Goal: Check status: Check status

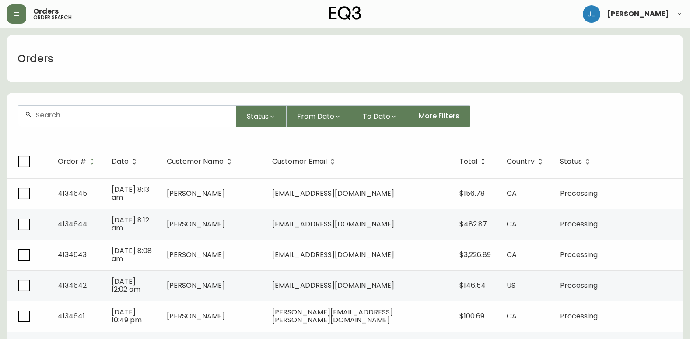
click at [109, 113] on input "text" at bounding box center [132, 115] width 194 height 8
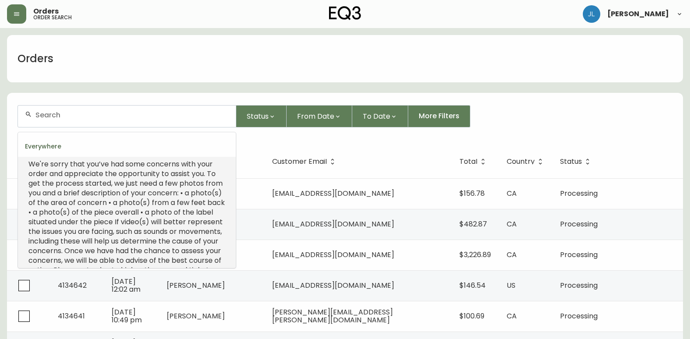
scroll to position [31, 0]
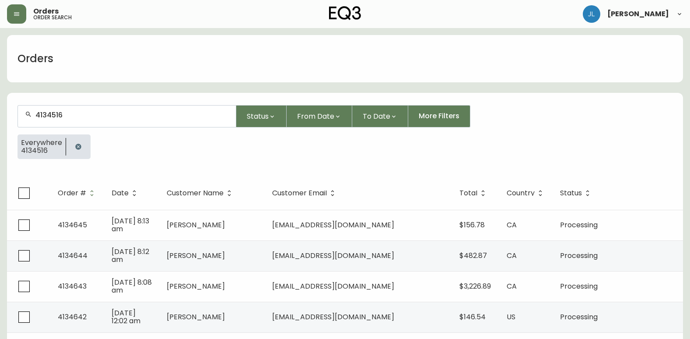
type input "4134516"
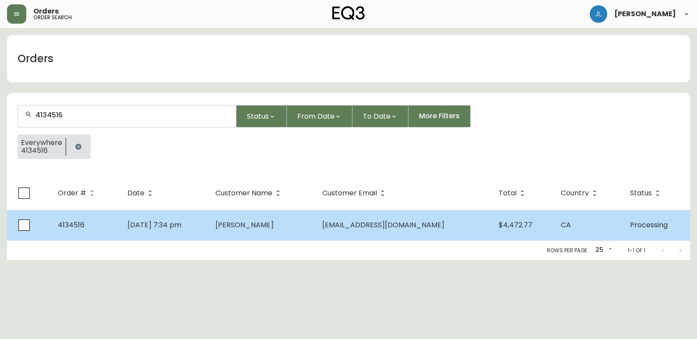
click at [208, 223] on td "[DATE] 7:34 pm" at bounding box center [164, 225] width 88 height 31
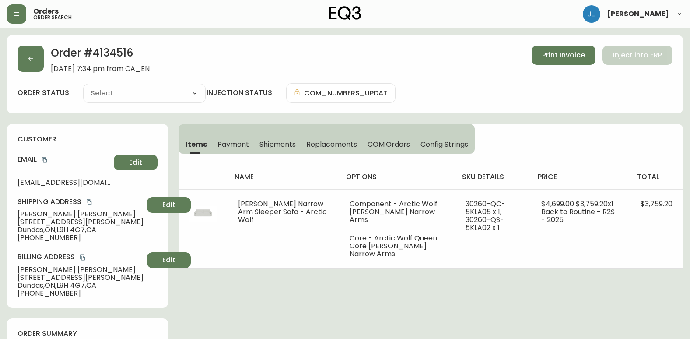
type input "Processing"
select select "PROCESSING"
click at [279, 140] on span "Shipments" at bounding box center [278, 144] width 37 height 9
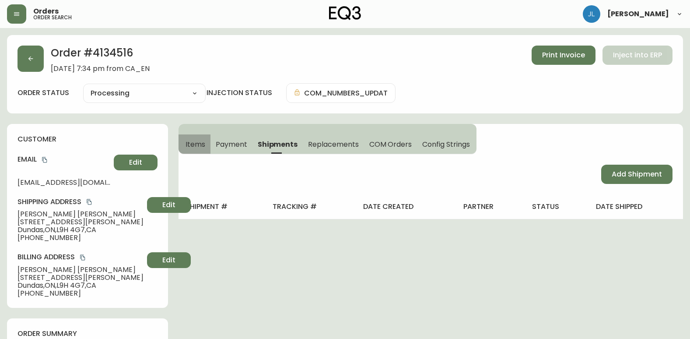
click at [202, 146] on span "Items" at bounding box center [196, 144] width 20 height 9
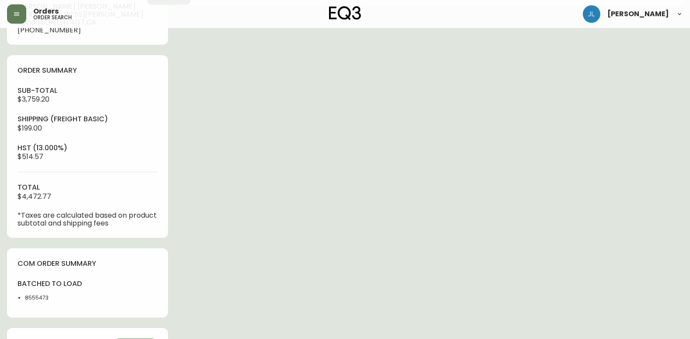
scroll to position [263, 0]
drag, startPoint x: 32, startPoint y: 300, endPoint x: 23, endPoint y: 301, distance: 8.8
click at [23, 301] on ul "8555473" at bounding box center [50, 298] width 65 height 8
copy li "8555473"
click at [551, 86] on div "Order # 4134516 [DATE] 7:34 pm from CA_EN Print Invoice Inject into ERP order s…" at bounding box center [345, 167] width 676 height 791
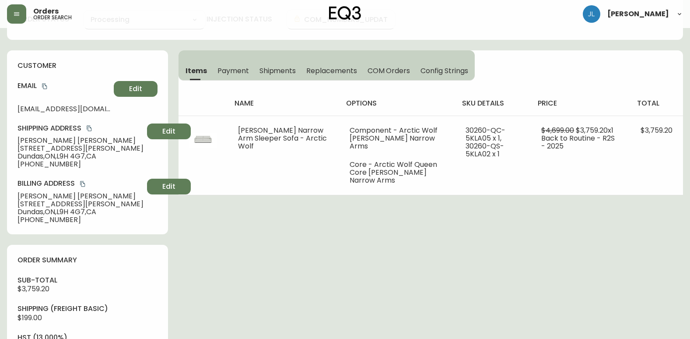
scroll to position [0, 0]
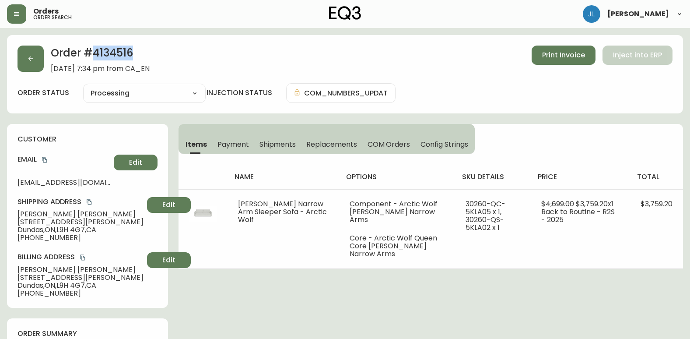
drag, startPoint x: 150, startPoint y: 55, endPoint x: 95, endPoint y: 50, distance: 54.9
click at [95, 50] on h2 "Order # 4134516" at bounding box center [100, 55] width 99 height 19
copy h2 "4134516"
drag, startPoint x: 593, startPoint y: 129, endPoint x: 601, endPoint y: 130, distance: 7.9
click at [594, 129] on div "Items Payment Shipments Replacements COM Orders Config Strings name options sku…" at bounding box center [431, 196] width 505 height 145
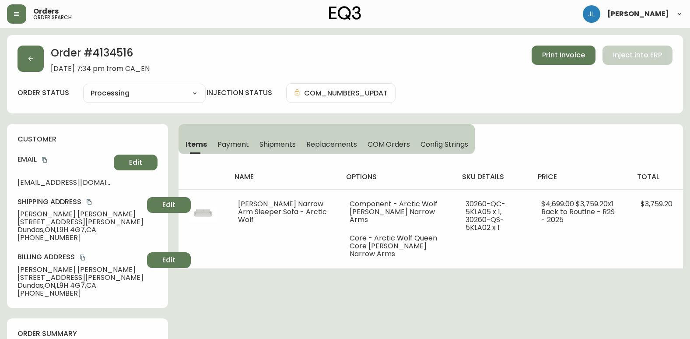
drag, startPoint x: 397, startPoint y: 307, endPoint x: 400, endPoint y: 303, distance: 5.0
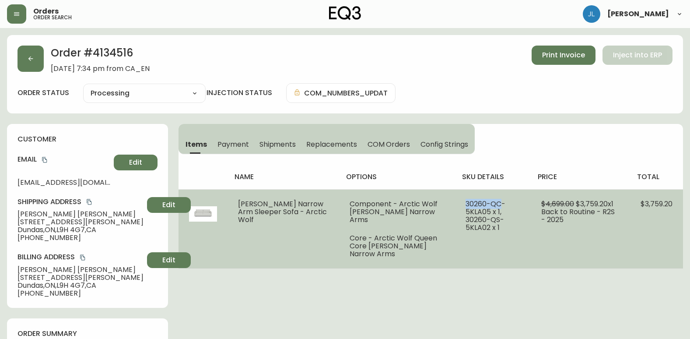
drag, startPoint x: 448, startPoint y: 204, endPoint x: 486, endPoint y: 202, distance: 37.3
click at [486, 202] on td "30260-QC-5KLA05 x 1, 30260-QS-5KLA02 x 1" at bounding box center [493, 228] width 76 height 79
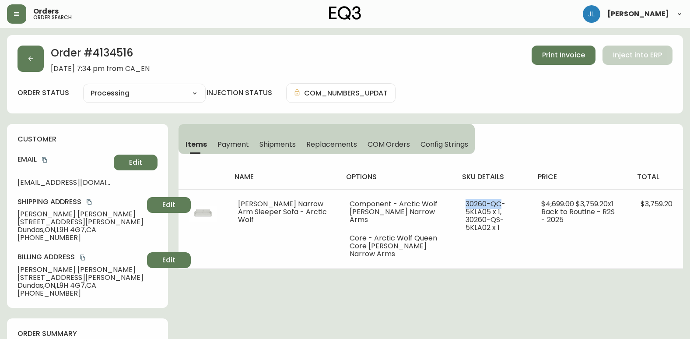
copy span "30260-QC"
drag, startPoint x: 72, startPoint y: 214, endPoint x: 8, endPoint y: 212, distance: 64.0
click at [8, 212] on div "customer Email [EMAIL_ADDRESS][DOMAIN_NAME] Edit Shipping Address [PERSON_NAME]…" at bounding box center [87, 216] width 161 height 184
copy span "[PERSON_NAME]"
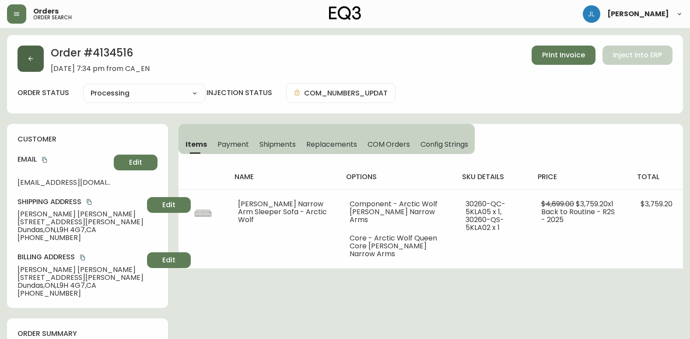
click at [32, 52] on button "button" at bounding box center [31, 59] width 26 height 26
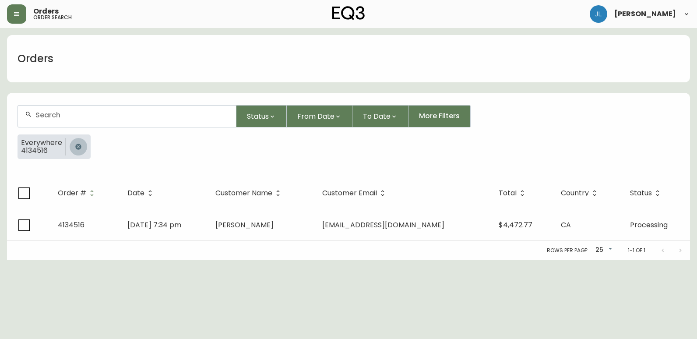
click at [77, 145] on icon "button" at bounding box center [78, 147] width 6 height 6
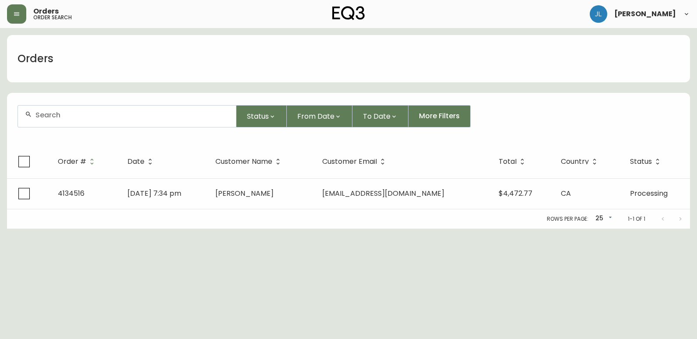
click at [83, 116] on input "text" at bounding box center [132, 115] width 194 height 8
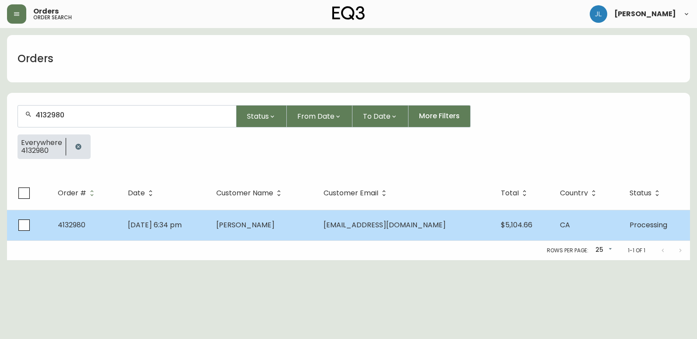
type input "4132980"
click at [209, 228] on td "[DATE] 6:34 pm" at bounding box center [165, 225] width 88 height 31
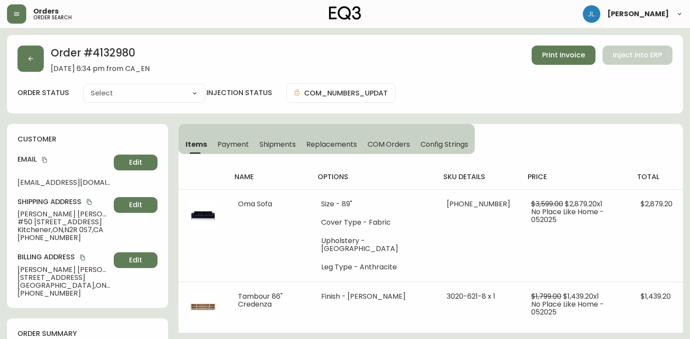
type input "Processing"
select select "PROCESSING"
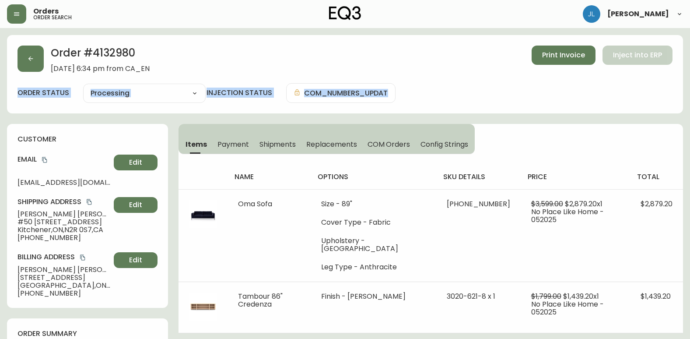
drag, startPoint x: 0, startPoint y: 118, endPoint x: 35, endPoint y: 50, distance: 76.6
click at [35, 50] on button "button" at bounding box center [31, 59] width 26 height 26
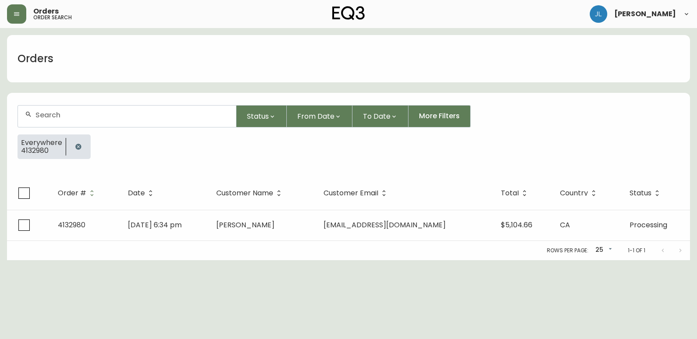
click at [80, 144] on icon "button" at bounding box center [78, 146] width 7 height 7
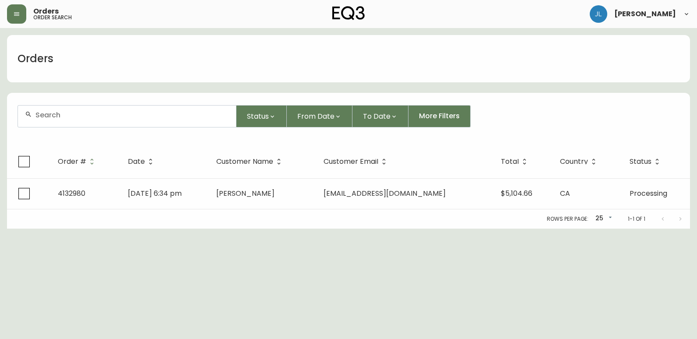
click at [81, 116] on input "text" at bounding box center [132, 115] width 194 height 8
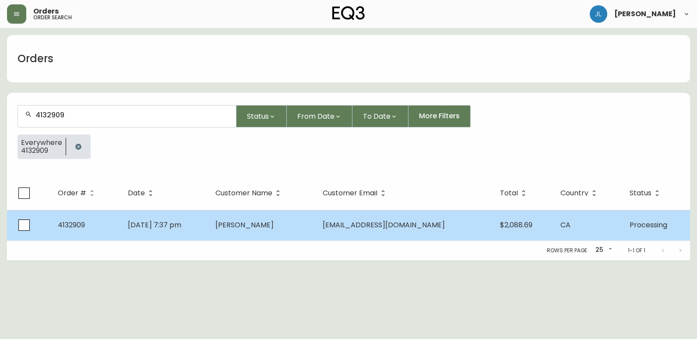
type input "4132909"
click at [208, 230] on td "[DATE] 7:37 pm" at bounding box center [165, 225] width 88 height 31
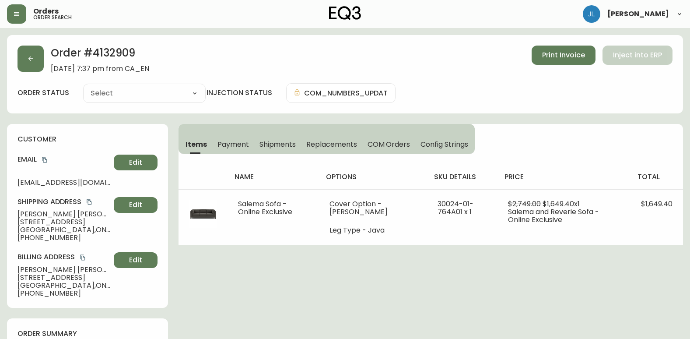
type input "Processing"
select select "PROCESSING"
click at [272, 140] on span "Shipments" at bounding box center [278, 144] width 37 height 9
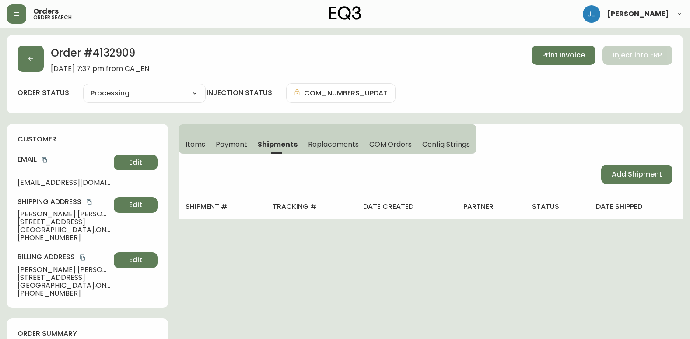
click at [200, 140] on span "Items" at bounding box center [196, 144] width 20 height 9
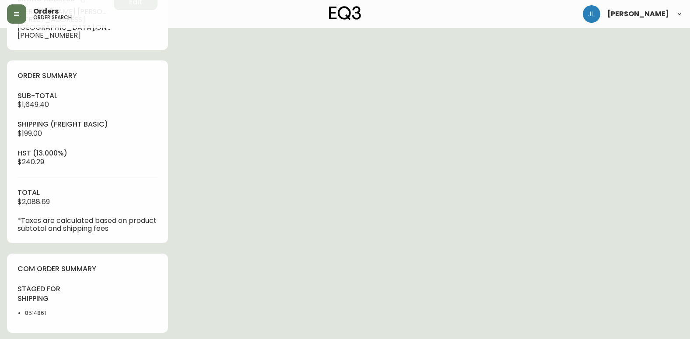
scroll to position [306, 0]
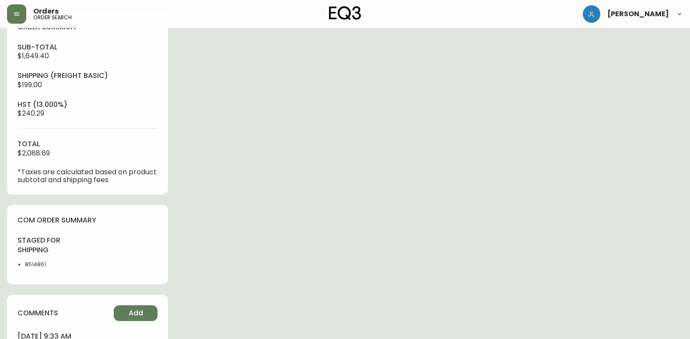
click at [55, 154] on div "sub-total $1,649.40 Shipping ( Freight Basic ) $199.00 hst (13.000%) $240.29 to…" at bounding box center [88, 112] width 140 height 141
drag, startPoint x: 45, startPoint y: 261, endPoint x: 22, endPoint y: 264, distance: 23.0
click at [22, 264] on ul "8514861" at bounding box center [50, 264] width 65 height 8
copy li "8514861"
click at [283, 180] on div "Order # 4132909 [DATE] 7:37 pm from CA_EN Print Invoice Inject into ERP order s…" at bounding box center [345, 89] width 676 height 721
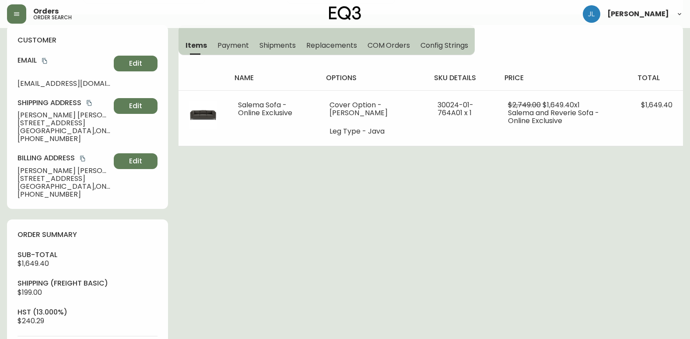
scroll to position [44, 0]
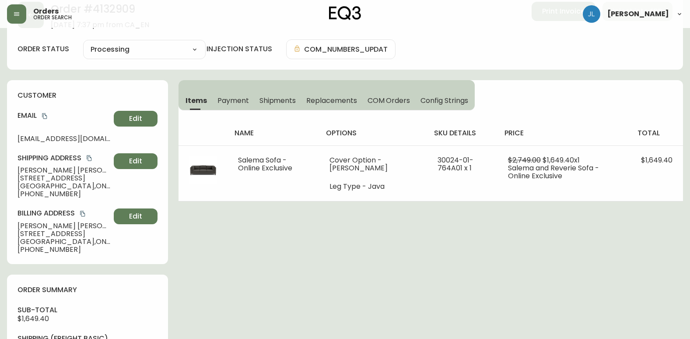
click at [0, 219] on html "Orders order search [PERSON_NAME] Order # 4132909 [DATE] 7:37 pm from CA_EN Pri…" at bounding box center [345, 334] width 690 height 757
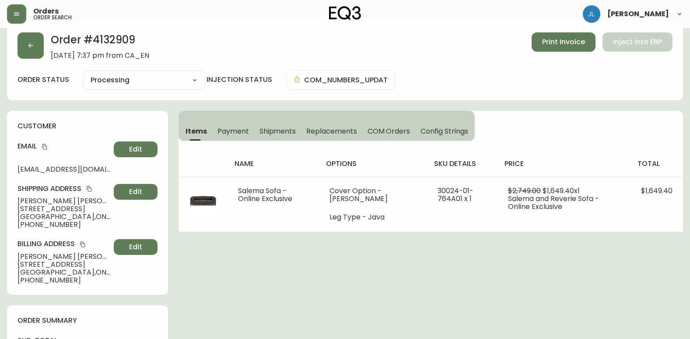
scroll to position [0, 0]
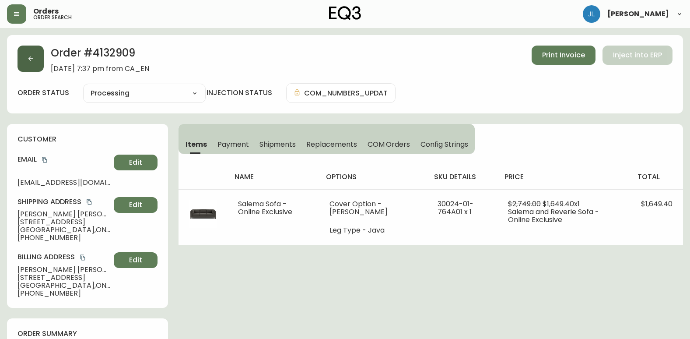
click at [30, 61] on icon "button" at bounding box center [30, 58] width 7 height 7
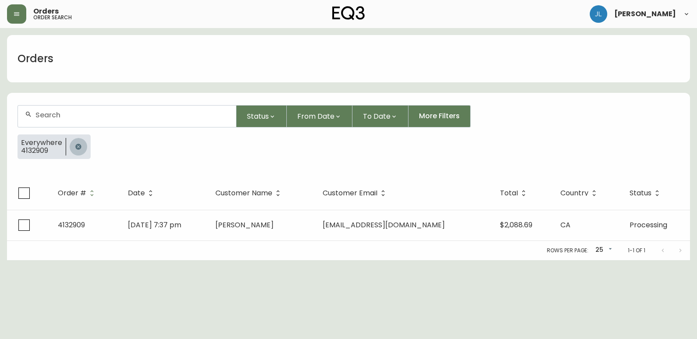
click at [80, 147] on icon "button" at bounding box center [78, 147] width 6 height 6
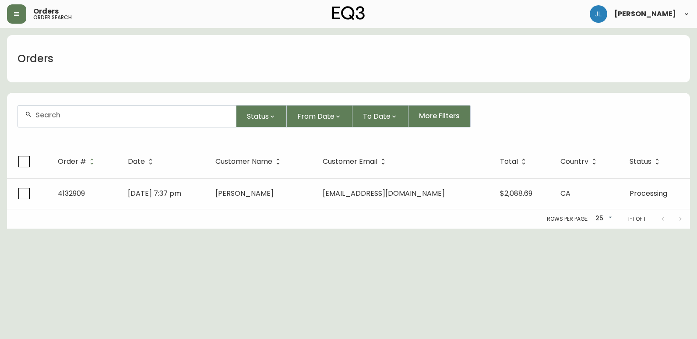
click at [96, 117] on input "text" at bounding box center [132, 115] width 194 height 8
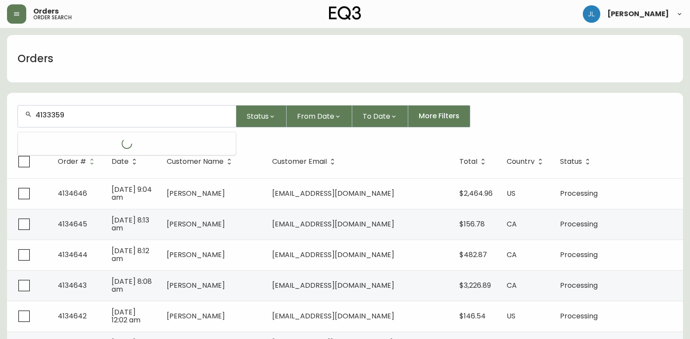
type input "4133359"
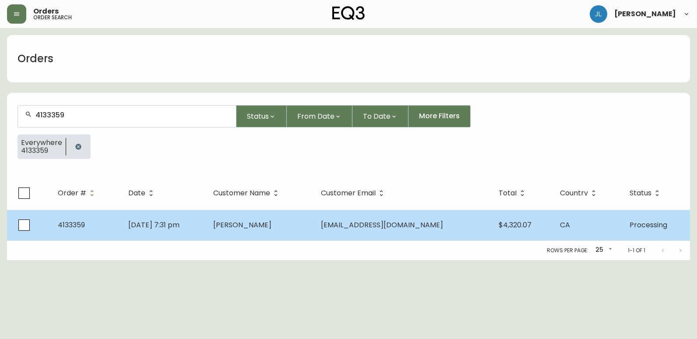
click at [207, 221] on td "[DATE] 7:31 pm" at bounding box center [163, 225] width 85 height 31
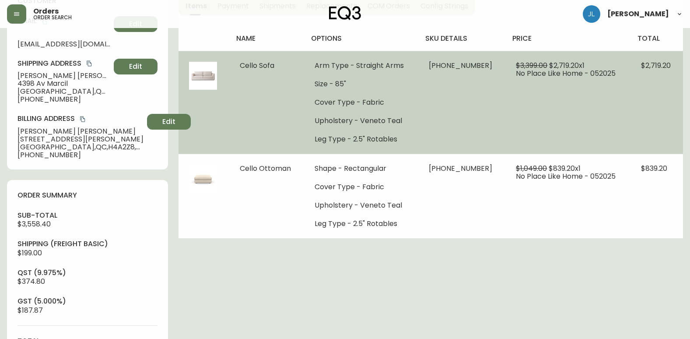
type input "Processing"
select select "PROCESSING"
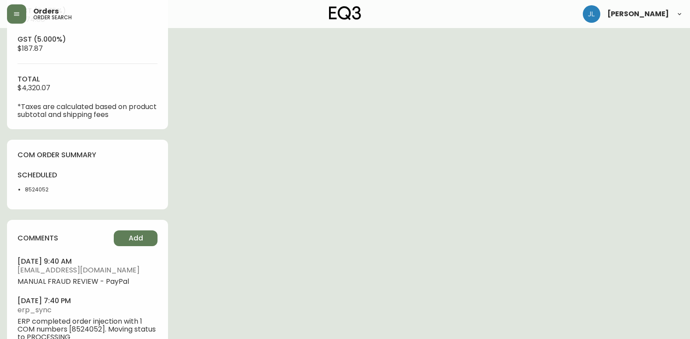
scroll to position [385, 0]
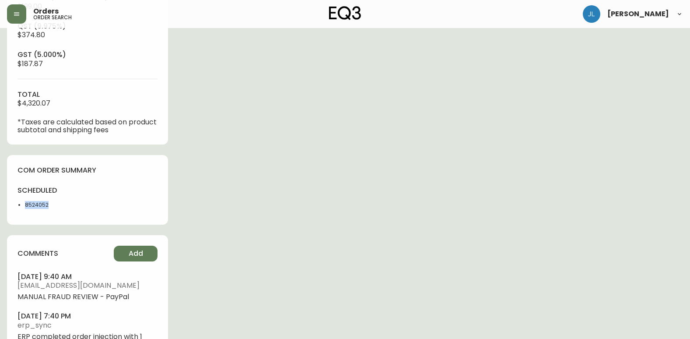
drag, startPoint x: 57, startPoint y: 202, endPoint x: 19, endPoint y: 205, distance: 38.2
click at [25, 205] on li "8524052" at bounding box center [53, 205] width 57 height 8
copy li "8524052"
drag, startPoint x: 279, startPoint y: 290, endPoint x: 287, endPoint y: 290, distance: 7.9
click at [279, 290] on div "Order # 4133359 [DATE] 7:31 pm from CA_EN Print Invoice Inject into ERP order s…" at bounding box center [345, 16] width 676 height 732
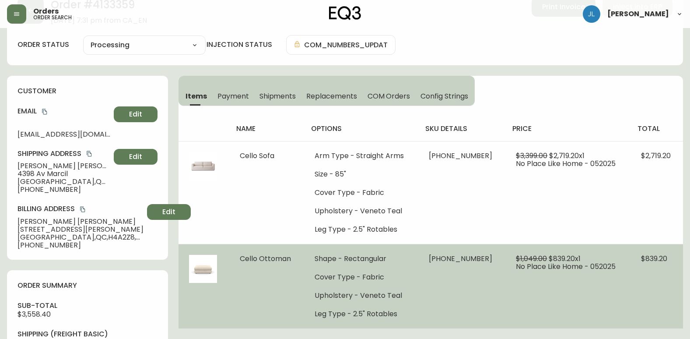
scroll to position [0, 0]
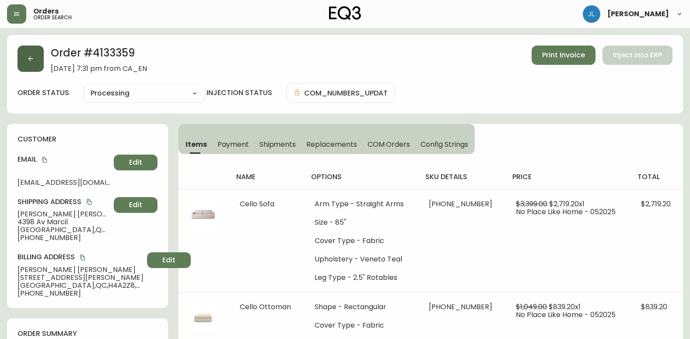
click at [34, 63] on button "button" at bounding box center [31, 59] width 26 height 26
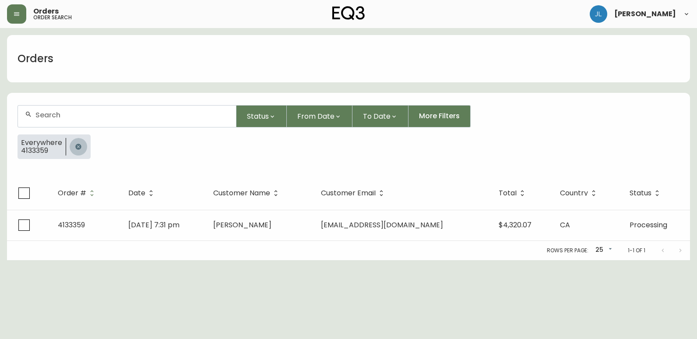
click at [75, 149] on icon "button" at bounding box center [78, 147] width 6 height 6
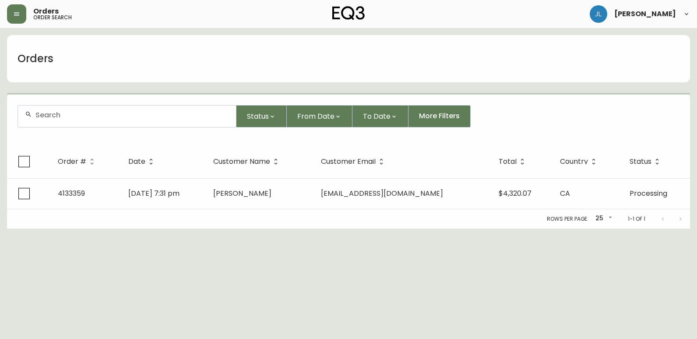
click at [84, 116] on input "text" at bounding box center [132, 115] width 194 height 8
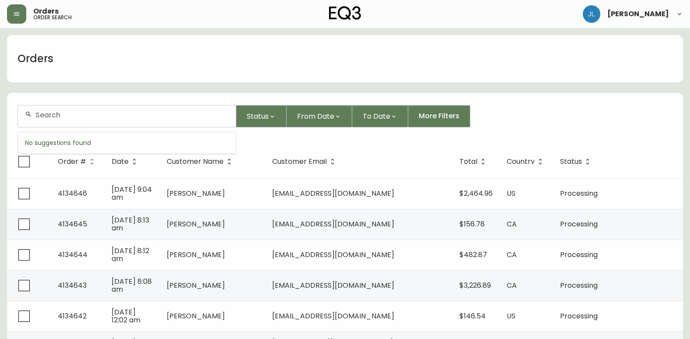
paste input "4134464"
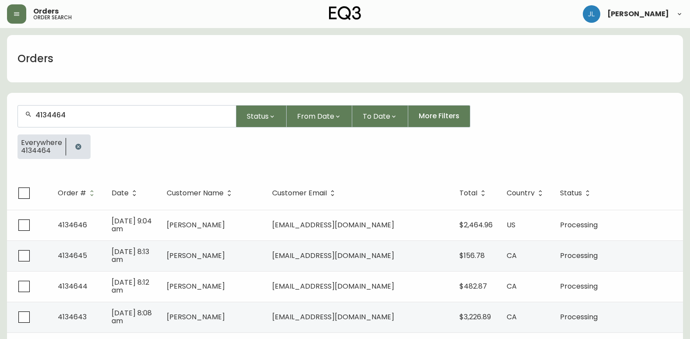
type input "4134464"
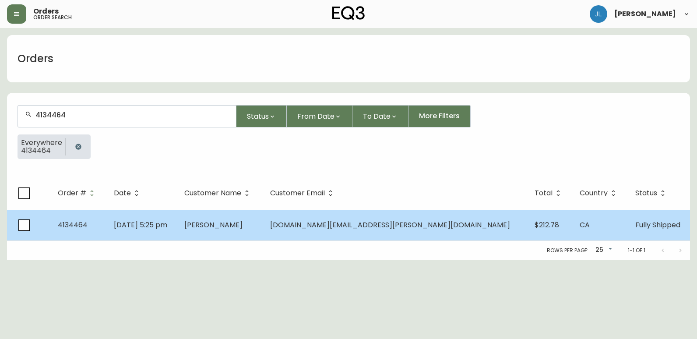
click at [263, 231] on td "[PERSON_NAME]" at bounding box center [220, 225] width 86 height 31
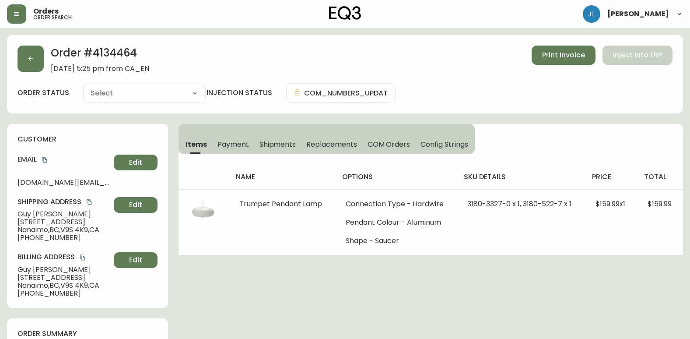
type input "Fully Shipped"
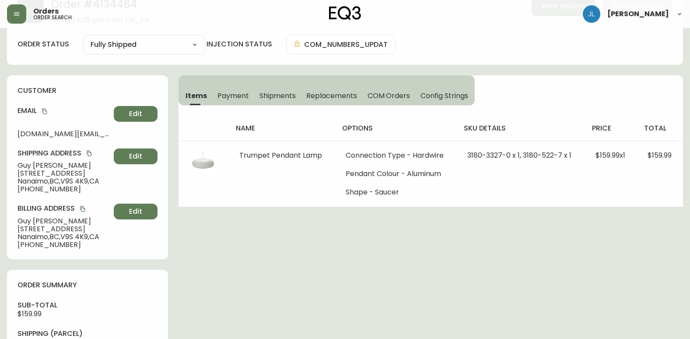
select select "FULLY_SHIPPED"
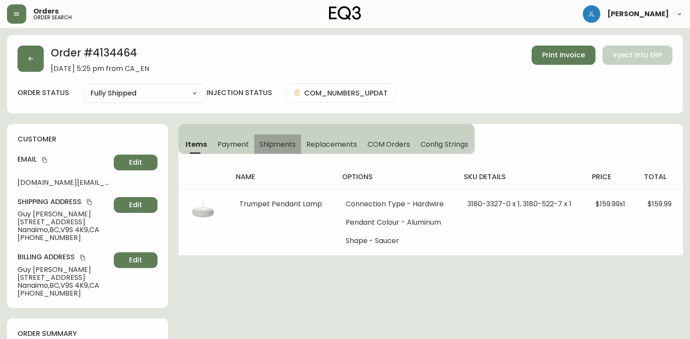
click at [273, 143] on span "Shipments" at bounding box center [278, 144] width 37 height 9
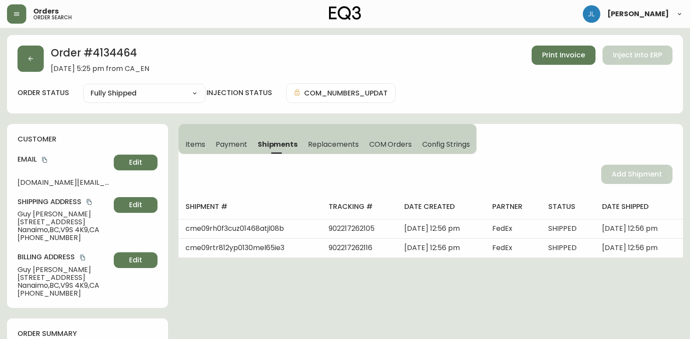
click at [196, 144] on span "Items" at bounding box center [196, 144] width 20 height 9
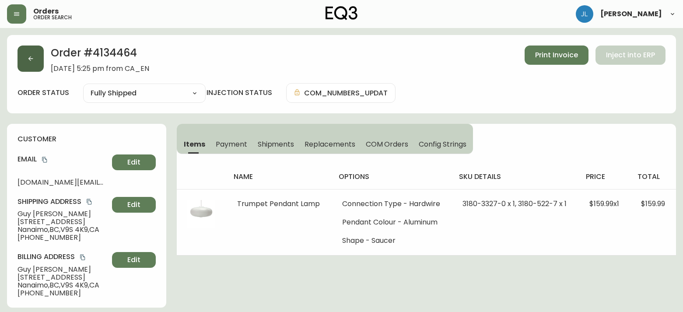
click at [32, 59] on icon "button" at bounding box center [30, 58] width 5 height 5
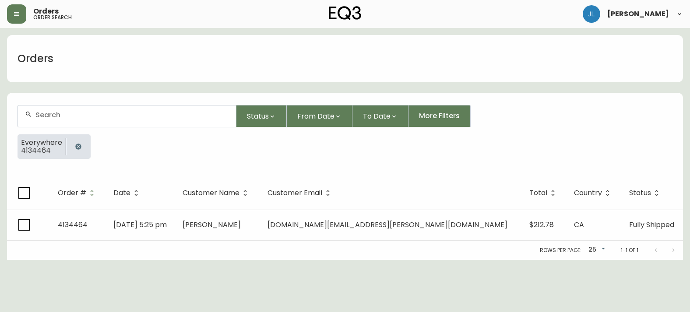
click at [75, 145] on icon "button" at bounding box center [78, 146] width 7 height 7
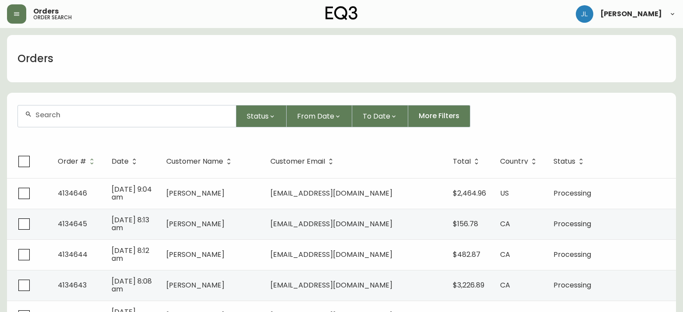
click at [39, 114] on input "text" at bounding box center [132, 115] width 194 height 8
paste input "[EMAIL_ADDRESS][DOMAIN_NAME]"
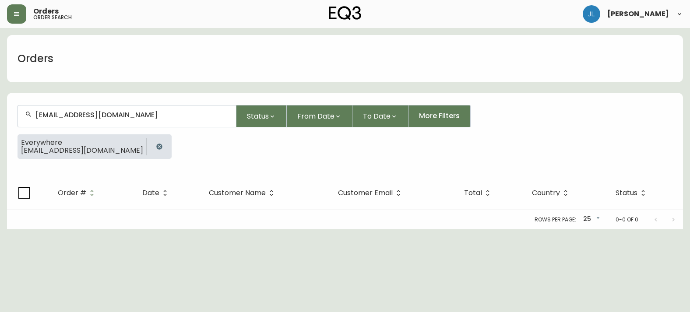
type input "[EMAIL_ADDRESS][DOMAIN_NAME]"
click at [156, 147] on icon "button" at bounding box center [159, 147] width 6 height 6
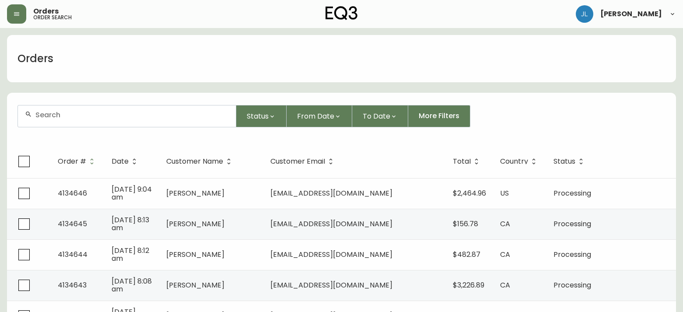
click at [157, 115] on input "text" at bounding box center [132, 115] width 194 height 8
drag, startPoint x: 155, startPoint y: 115, endPoint x: 159, endPoint y: 126, distance: 11.6
click at [155, 115] on input "text" at bounding box center [132, 115] width 194 height 8
click at [165, 116] on input "text" at bounding box center [132, 115] width 194 height 8
paste input "[PERSON_NAME]"
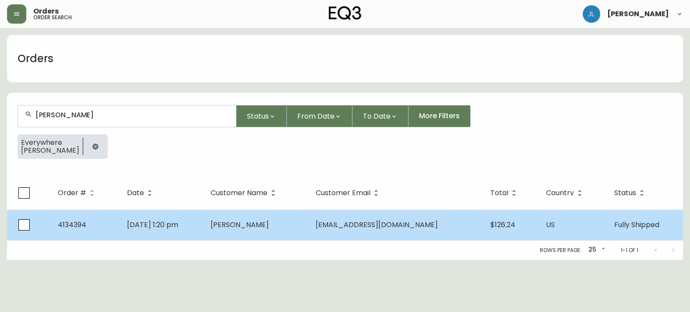
type input "[PERSON_NAME]"
click at [204, 226] on td "[DATE] 1:20 pm" at bounding box center [162, 225] width 84 height 31
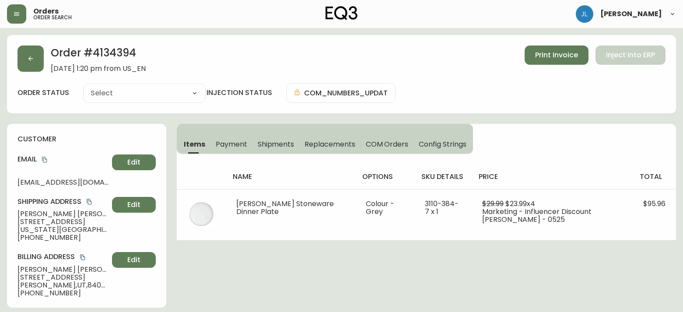
type input "Fully Shipped"
select select "FULLY_SHIPPED"
drag, startPoint x: 92, startPoint y: 55, endPoint x: 144, endPoint y: 50, distance: 51.9
click at [144, 50] on h2 "Order # 4134394" at bounding box center [98, 55] width 95 height 19
copy h2 "4134394"
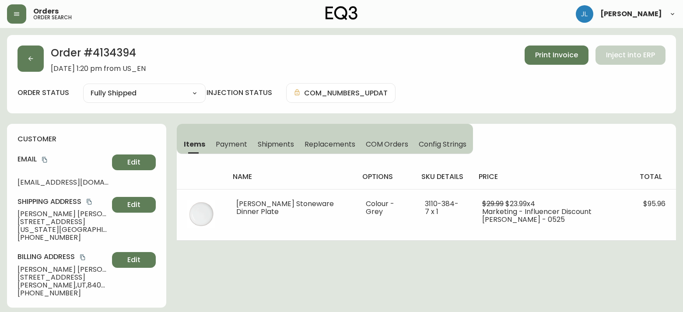
drag, startPoint x: 7, startPoint y: 74, endPoint x: 16, endPoint y: 39, distance: 36.6
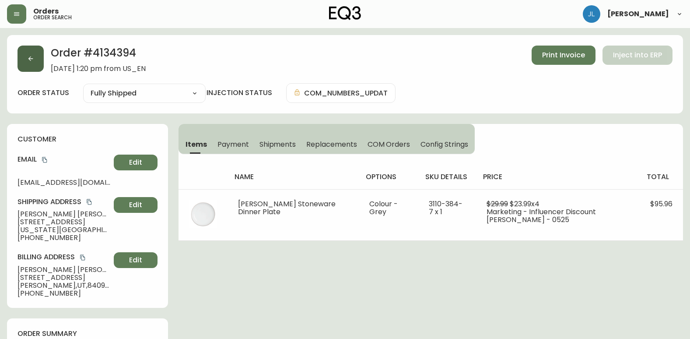
click at [31, 55] on button "button" at bounding box center [31, 59] width 26 height 26
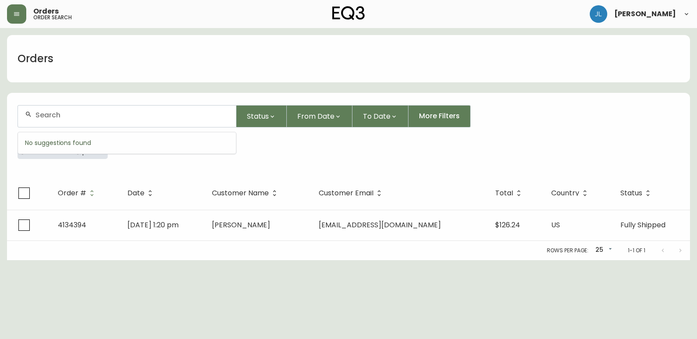
click at [156, 116] on input "text" at bounding box center [132, 115] width 194 height 8
click at [106, 176] on th "Order #" at bounding box center [86, 192] width 70 height 33
click at [99, 149] on icon "button" at bounding box center [95, 146] width 7 height 7
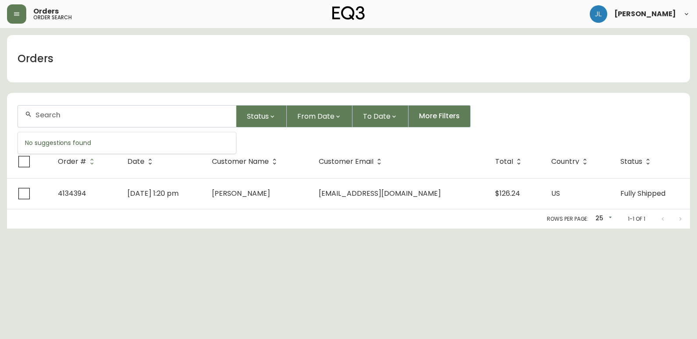
click at [99, 116] on input "text" at bounding box center [132, 115] width 194 height 8
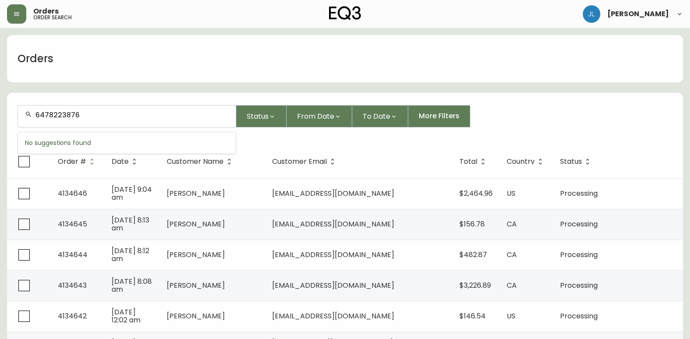
type input "6478223876"
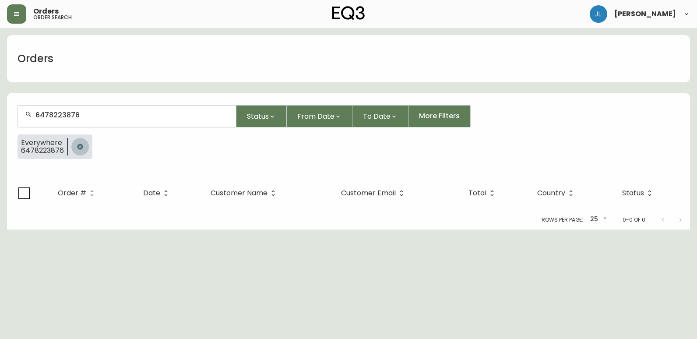
click at [79, 144] on icon "button" at bounding box center [80, 147] width 6 height 6
